Goal: Navigation & Orientation: Understand site structure

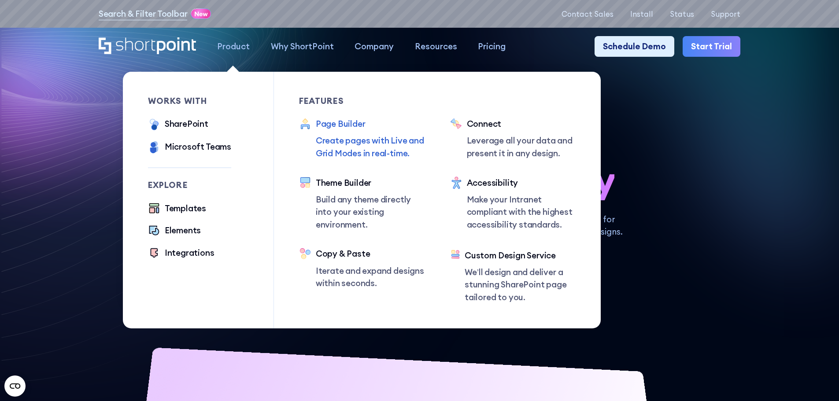
click at [332, 128] on div "Page Builder" at bounding box center [370, 124] width 109 height 13
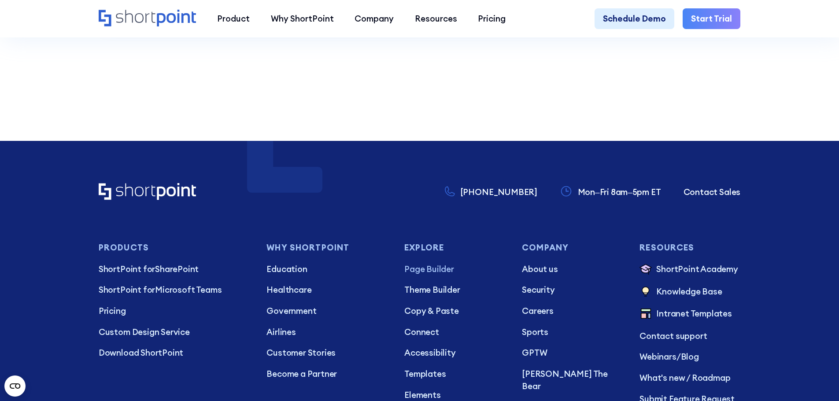
scroll to position [5613, 0]
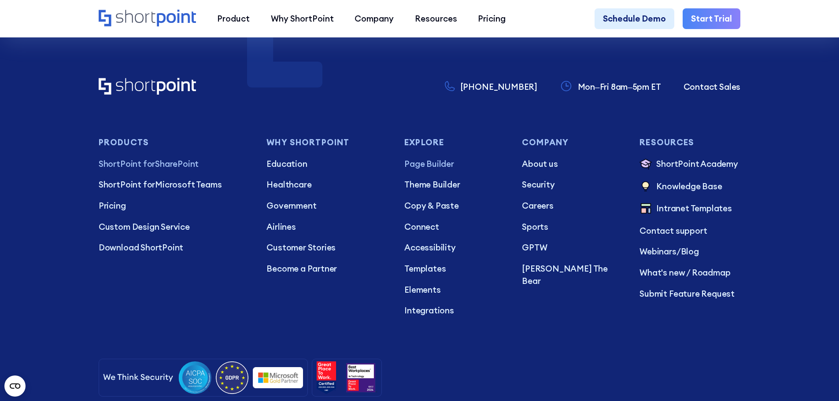
click at [150, 169] on span "ShortPoint for" at bounding box center [127, 164] width 56 height 11
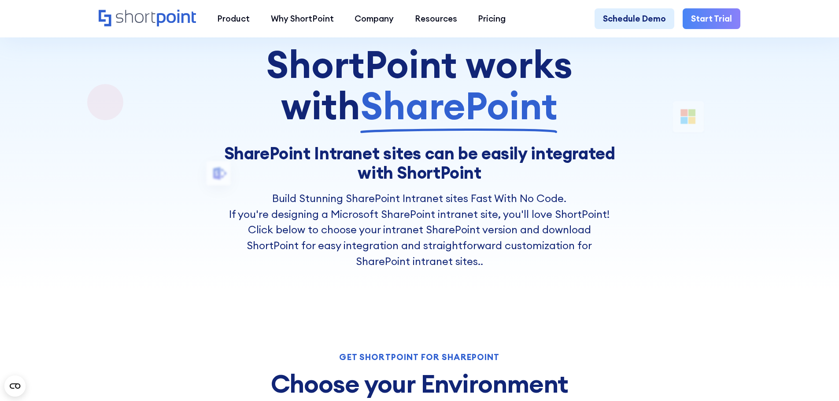
scroll to position [9, 0]
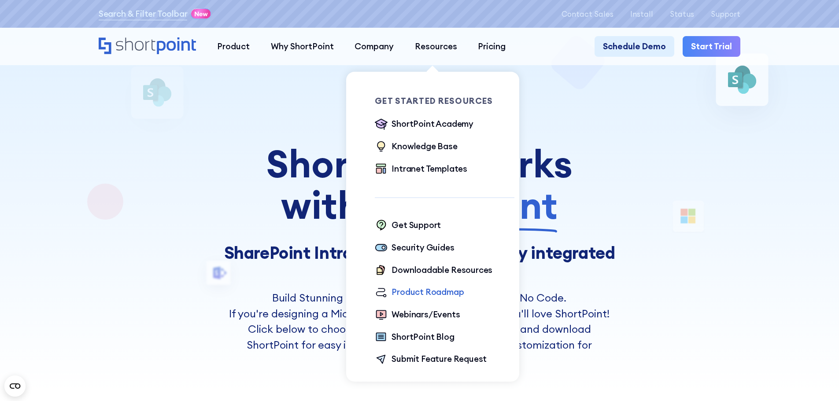
click at [430, 297] on div "Product Roadmap" at bounding box center [428, 292] width 72 height 13
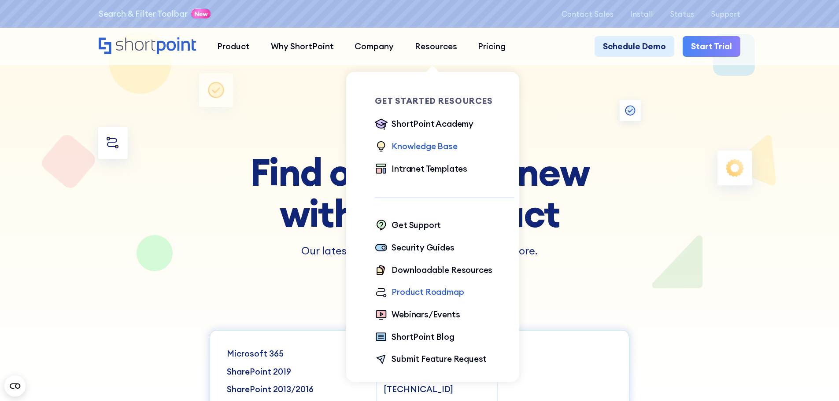
click at [426, 148] on div "Knowledge Base" at bounding box center [425, 146] width 66 height 13
